Goal: Task Accomplishment & Management: Complete application form

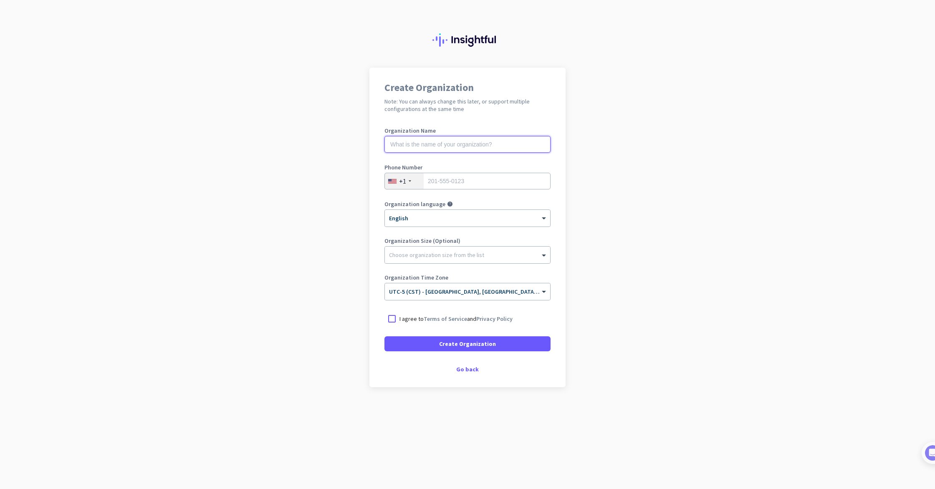
click at [452, 140] on input "text" at bounding box center [467, 144] width 166 height 17
click at [445, 179] on input "tel" at bounding box center [467, 181] width 166 height 17
click at [441, 148] on input "text" at bounding box center [467, 144] width 166 height 17
click at [441, 178] on input "tel" at bounding box center [467, 181] width 166 height 17
type input "4047482569"
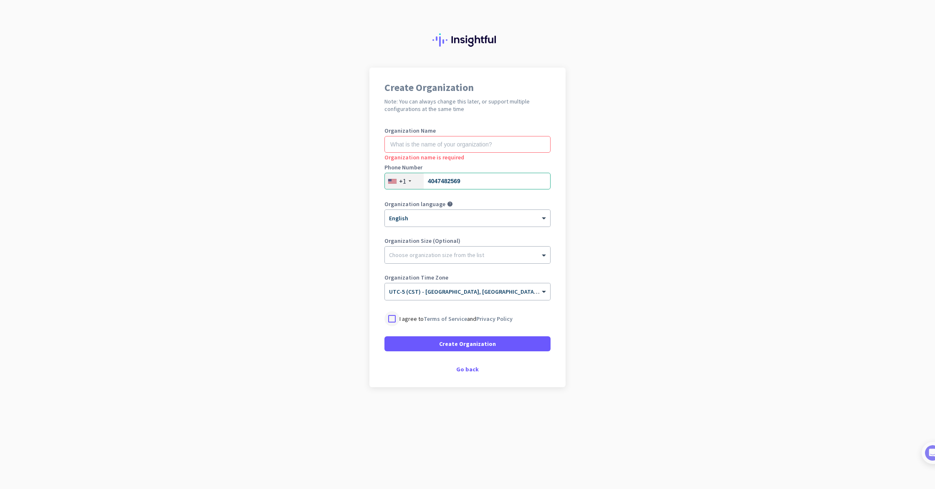
click at [391, 315] on div at bounding box center [391, 318] width 15 height 15
click at [431, 140] on input "text" at bounding box center [467, 144] width 166 height 17
type input "Mercor"
click at [430, 254] on div at bounding box center [467, 253] width 165 height 8
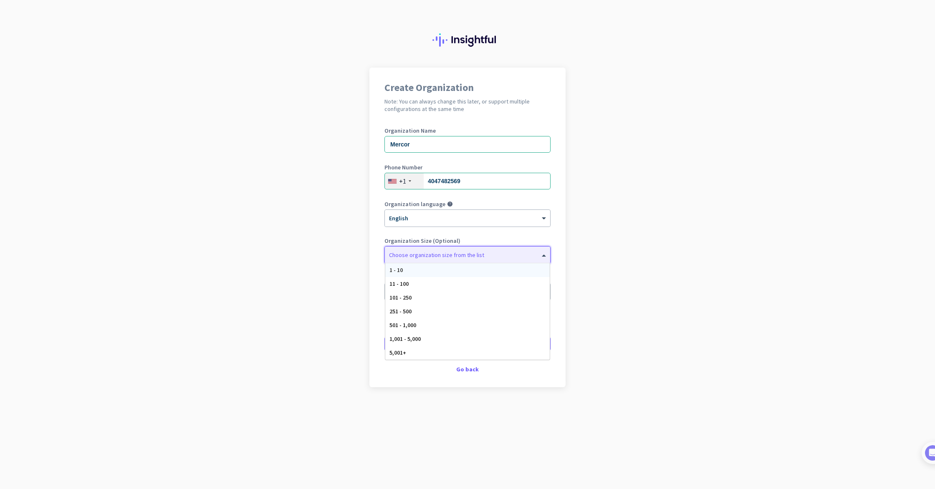
click at [431, 253] on div at bounding box center [467, 253] width 165 height 8
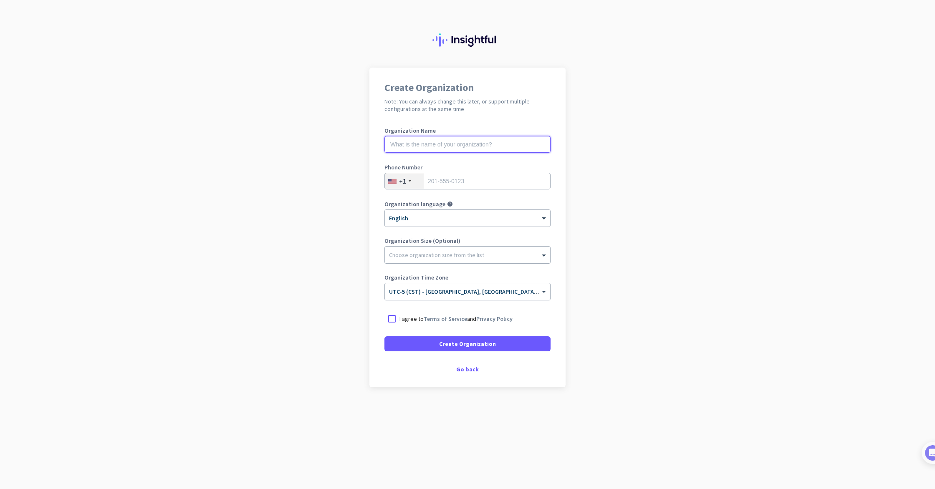
click at [449, 150] on input "text" at bounding box center [467, 144] width 166 height 17
type input "Mercor"
click at [457, 176] on input "tel" at bounding box center [467, 181] width 166 height 17
type input "4047482569"
click at [436, 255] on div at bounding box center [467, 253] width 165 height 8
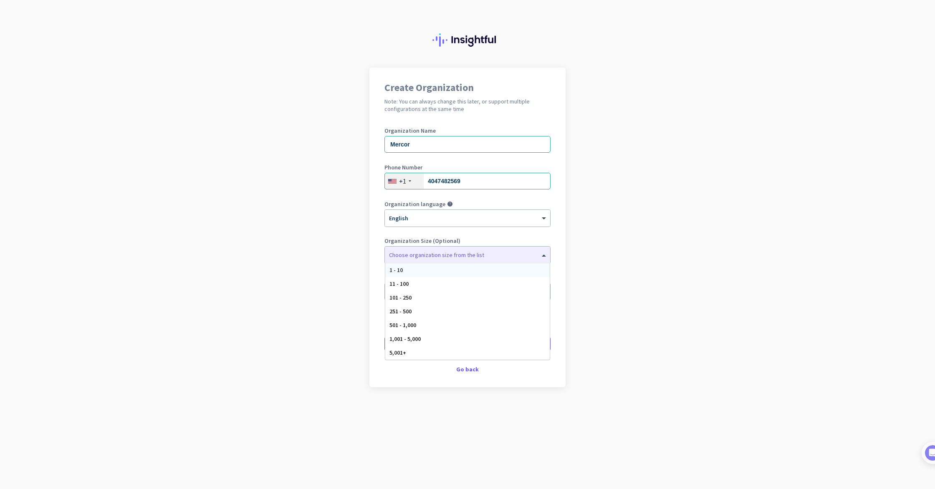
click at [375, 252] on div "Create Organization Note: You can always change this later, or support multiple…" at bounding box center [467, 228] width 196 height 320
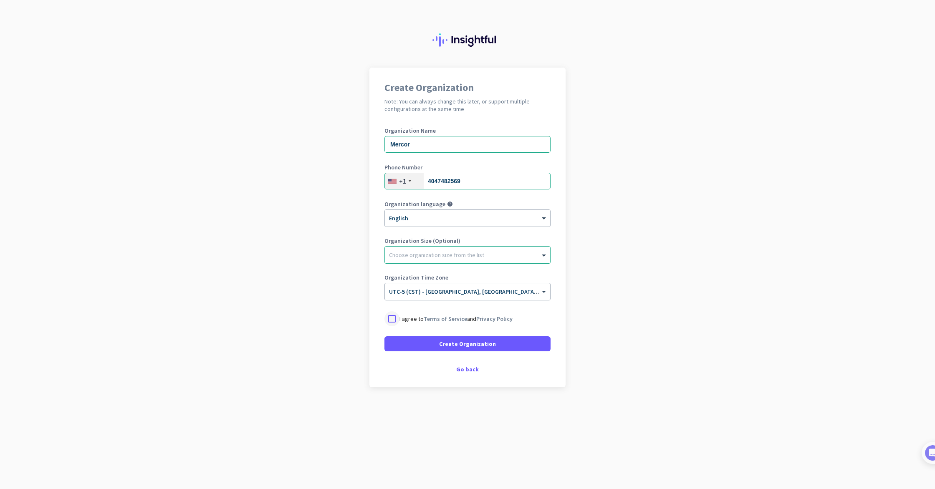
click at [395, 316] on div at bounding box center [391, 318] width 15 height 15
click at [416, 343] on span at bounding box center [467, 344] width 166 height 20
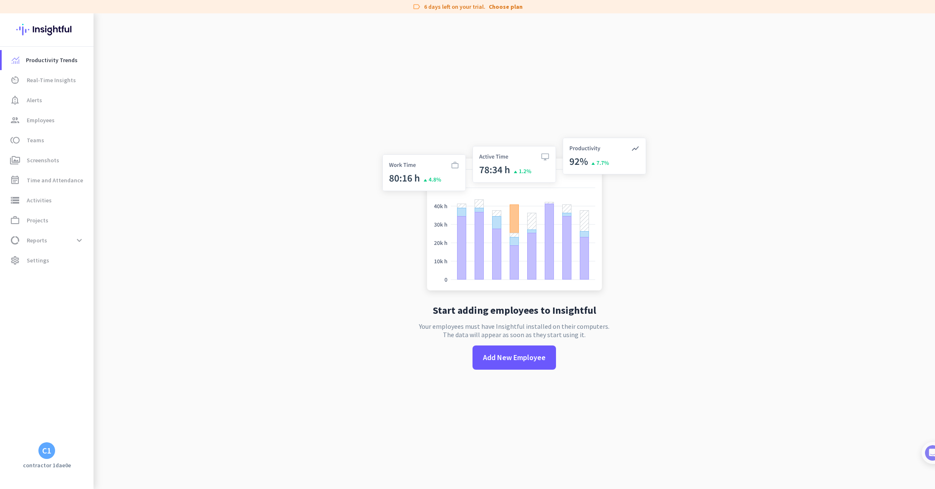
click at [47, 452] on div "C1" at bounding box center [46, 451] width 9 height 8
click at [47, 452] on div at bounding box center [467, 244] width 935 height 489
click at [47, 452] on div "C1" at bounding box center [46, 451] width 9 height 8
click at [45, 262] on div at bounding box center [467, 244] width 935 height 489
click at [36, 225] on span "Projects" at bounding box center [38, 220] width 22 height 10
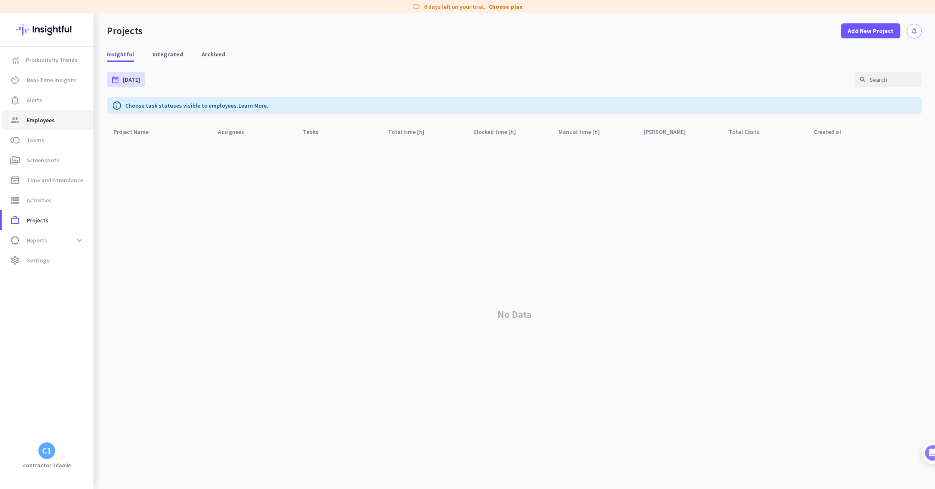
click at [48, 119] on span "Employees" at bounding box center [41, 120] width 28 height 10
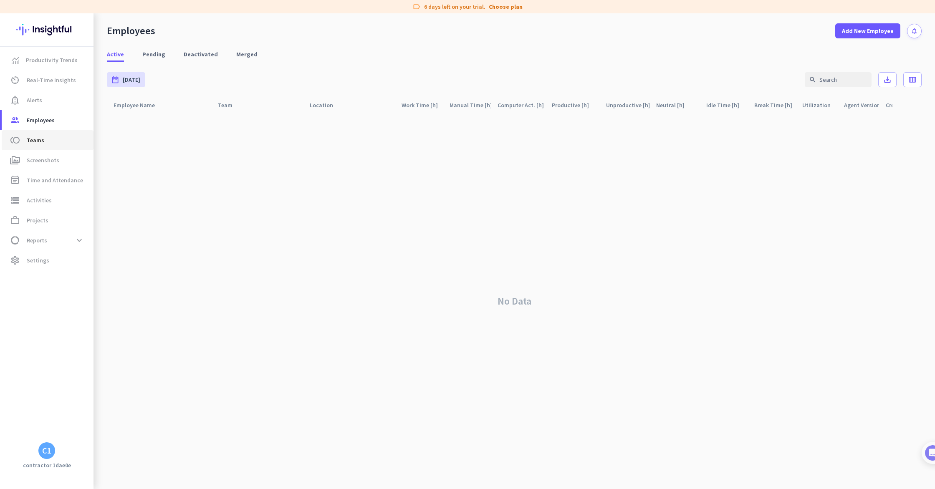
click at [52, 136] on span "toll Teams" at bounding box center [47, 140] width 78 height 10
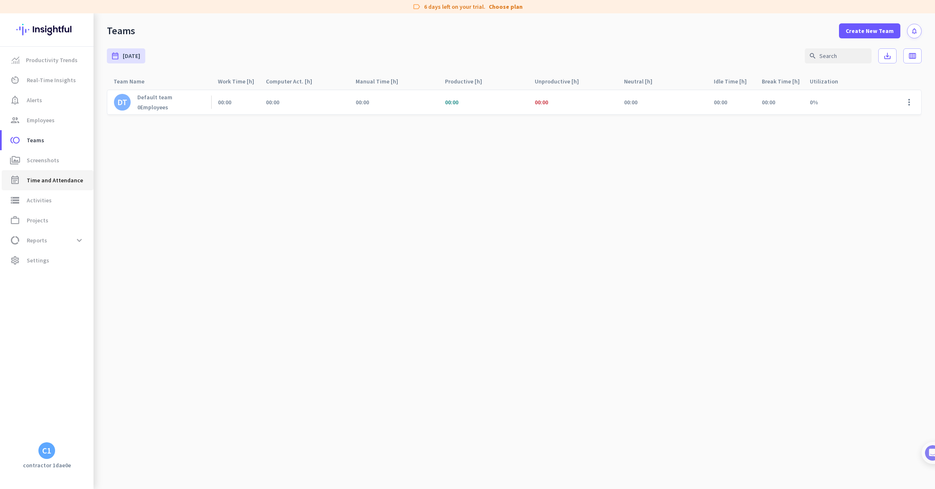
click at [43, 179] on span "Time and Attendance" at bounding box center [55, 180] width 56 height 10
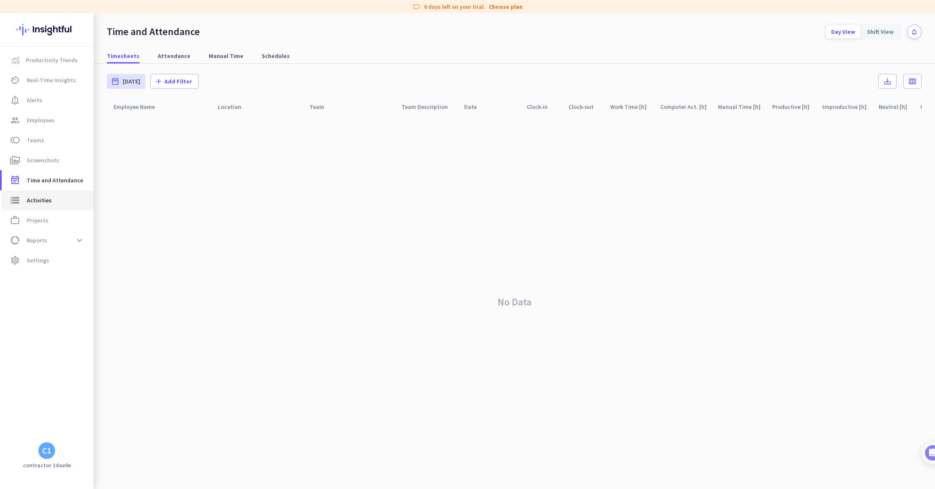
drag, startPoint x: 48, startPoint y: 195, endPoint x: 136, endPoint y: 71, distance: 151.8
click at [48, 195] on span "Activities" at bounding box center [39, 200] width 25 height 10
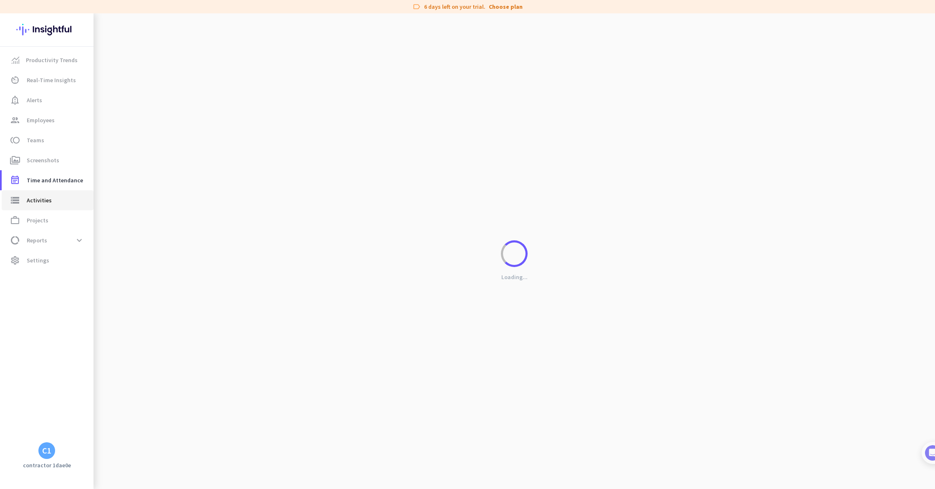
type input "Fri, Aug 22"
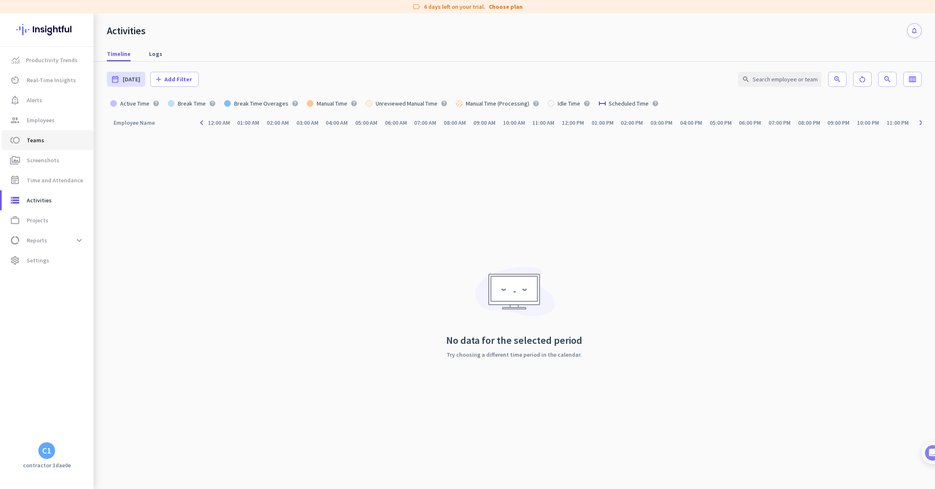
click at [62, 143] on span "toll Teams" at bounding box center [47, 140] width 78 height 10
type input "Fri, Aug 22 - Fri, Aug 22"
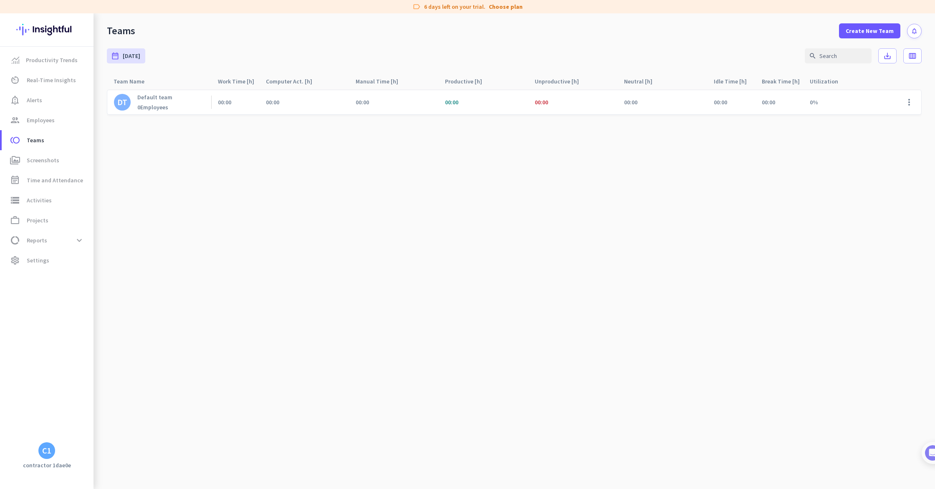
click at [48, 452] on div "C1" at bounding box center [46, 451] width 9 height 8
click at [48, 262] on div at bounding box center [467, 244] width 935 height 489
click at [39, 260] on span "Settings" at bounding box center [38, 260] width 23 height 10
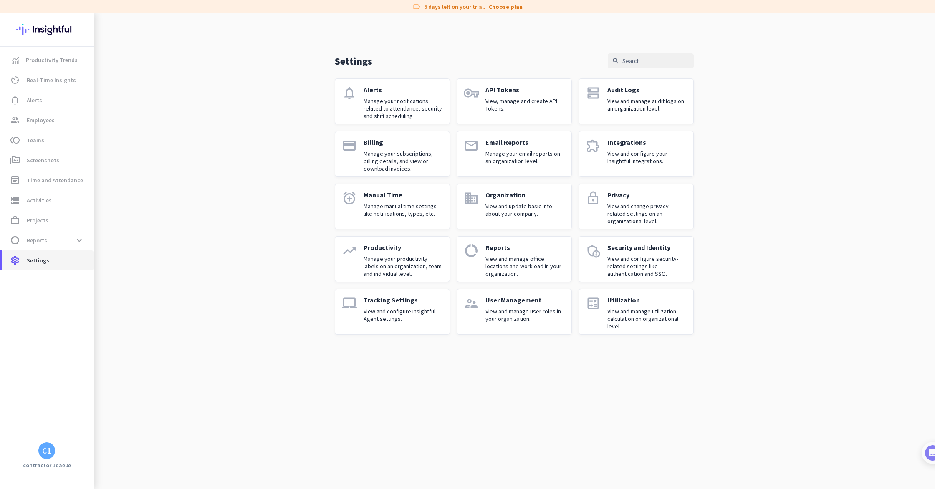
click at [76, 259] on span "settings Settings" at bounding box center [47, 260] width 78 height 10
click at [77, 240] on span at bounding box center [79, 240] width 15 height 15
click at [45, 456] on div "C1" at bounding box center [46, 450] width 17 height 17
click at [82, 435] on span "Sign out" at bounding box center [91, 435] width 50 height 8
